Goal: Task Accomplishment & Management: Manage account settings

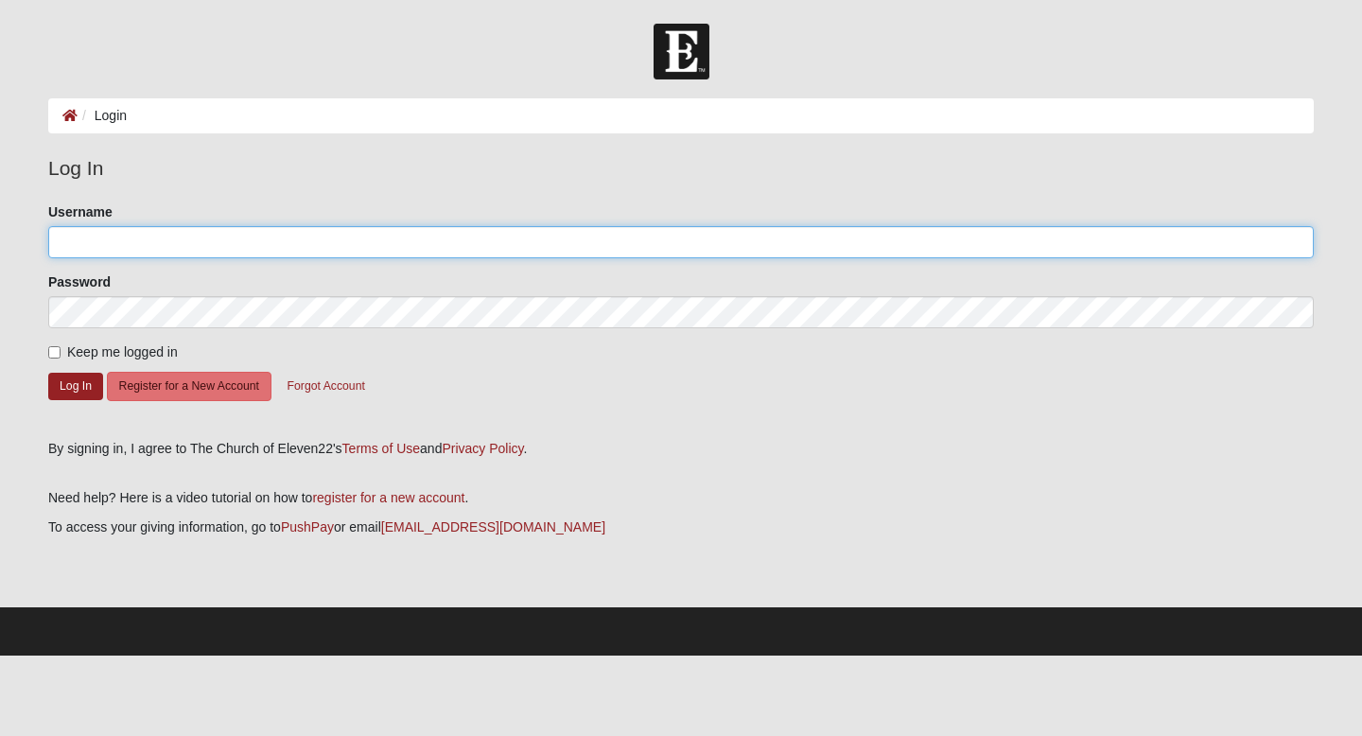
click at [268, 235] on input "Username" at bounding box center [680, 242] width 1265 height 32
type input "rosalina8351"
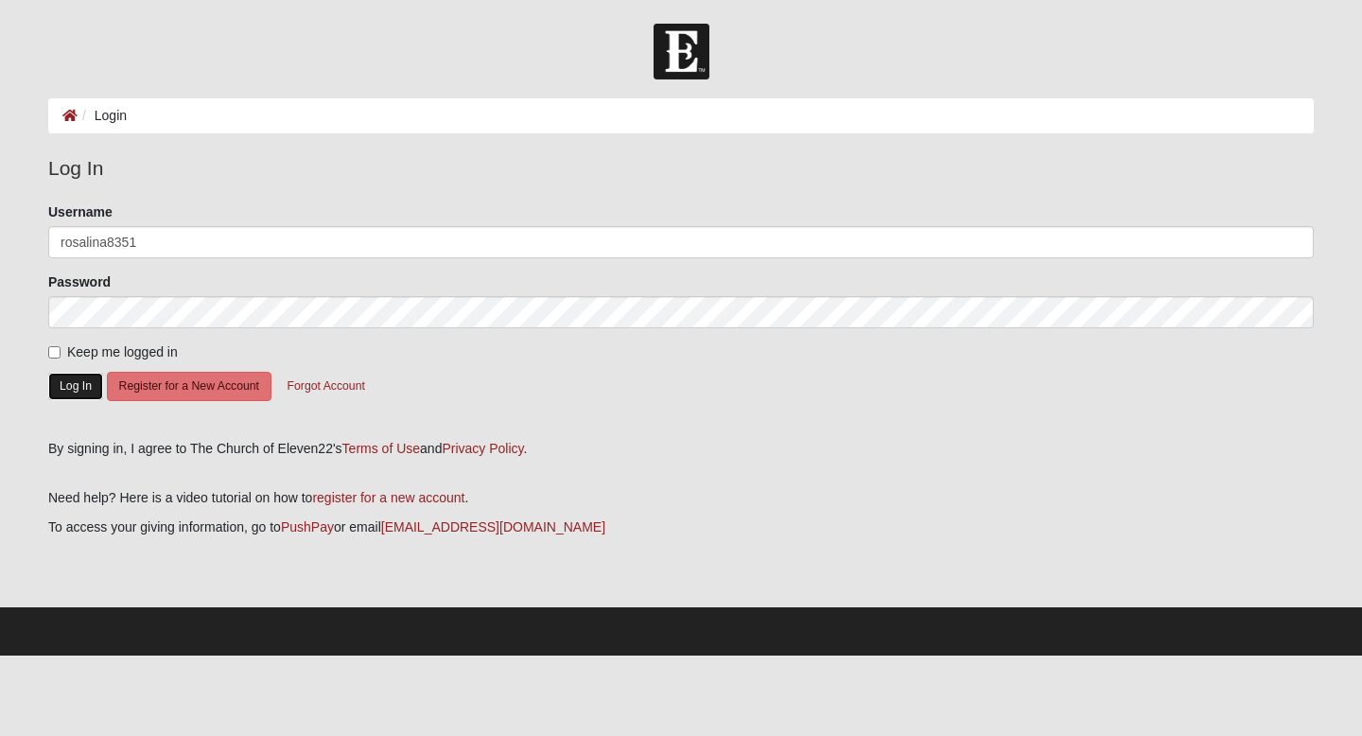
click at [80, 390] on button "Log In" at bounding box center [75, 386] width 55 height 27
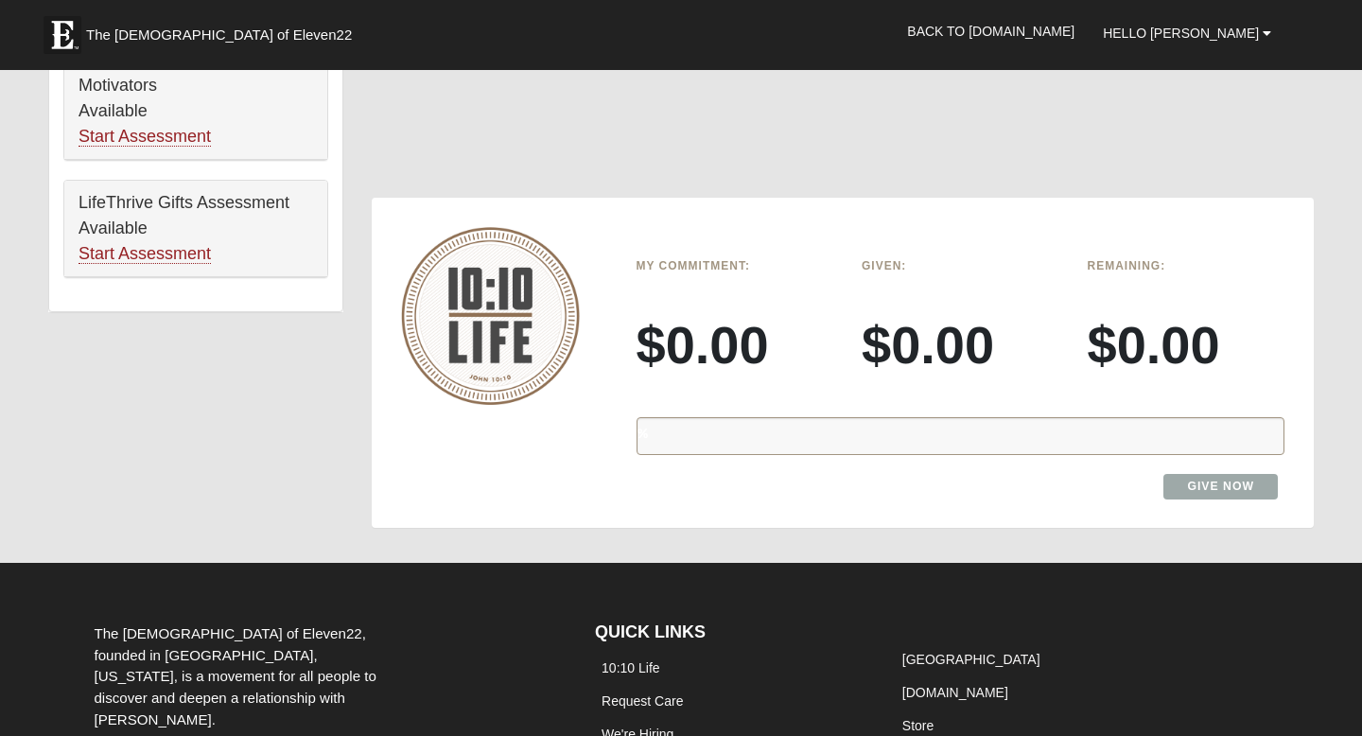
scroll to position [1325, 0]
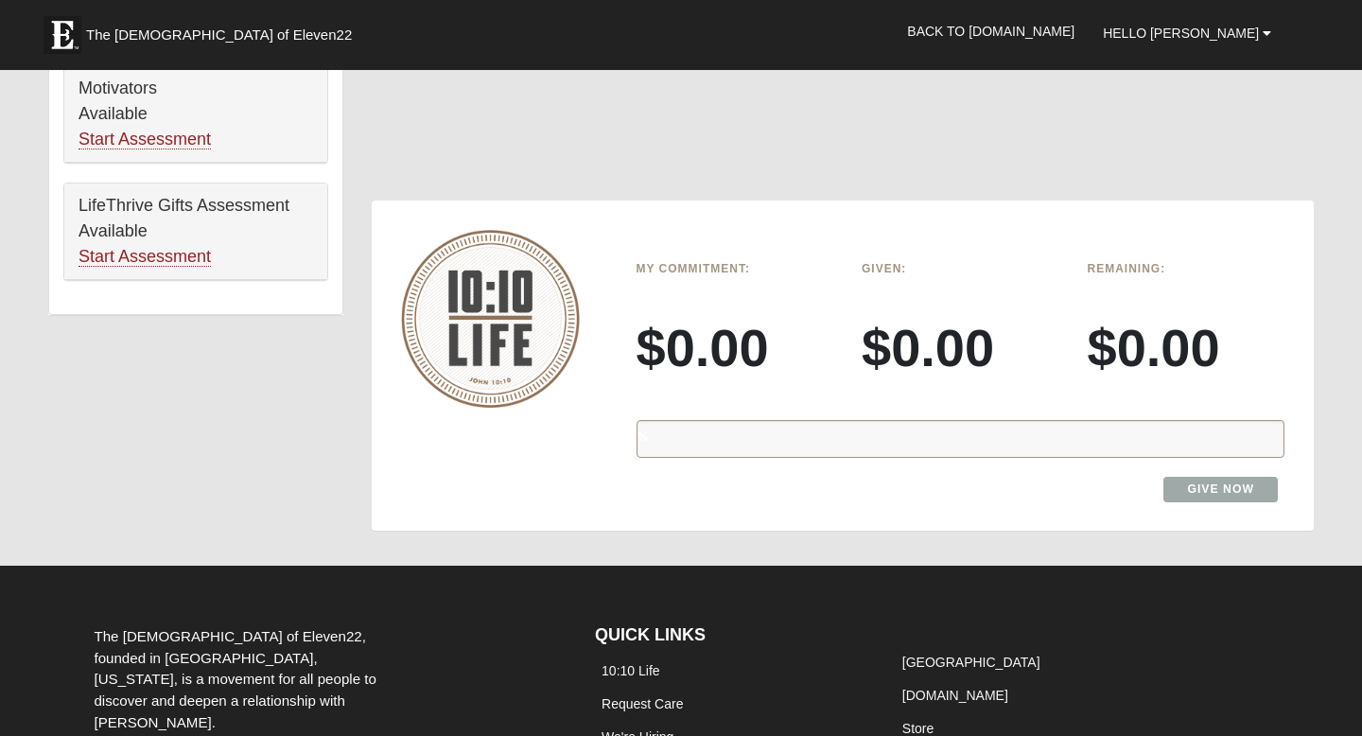
click at [779, 360] on h3 "$0.00" at bounding box center [735, 347] width 198 height 63
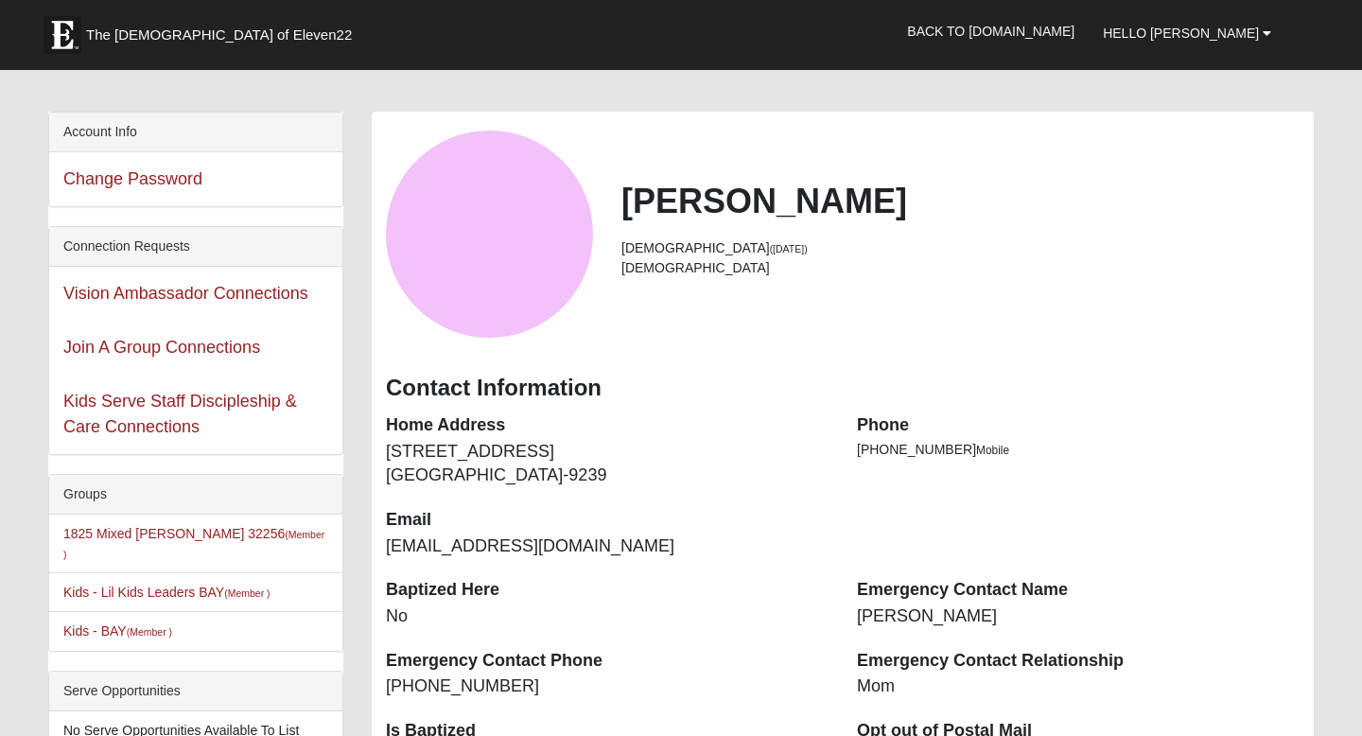
scroll to position [0, 0]
